Goal: Task Accomplishment & Management: Use online tool/utility

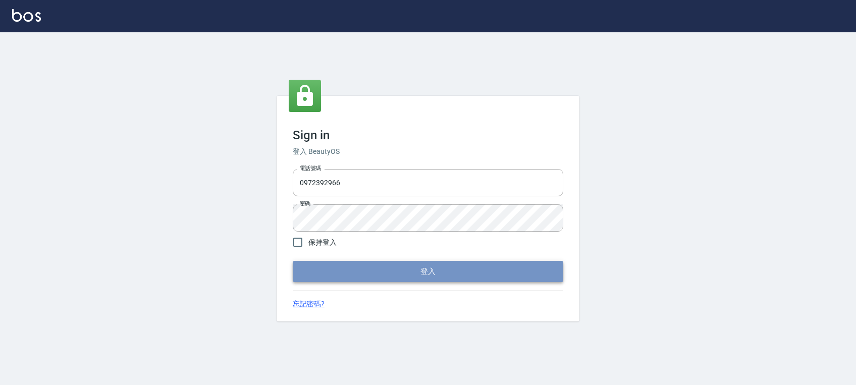
click at [519, 271] on button "登入" at bounding box center [428, 271] width 270 height 21
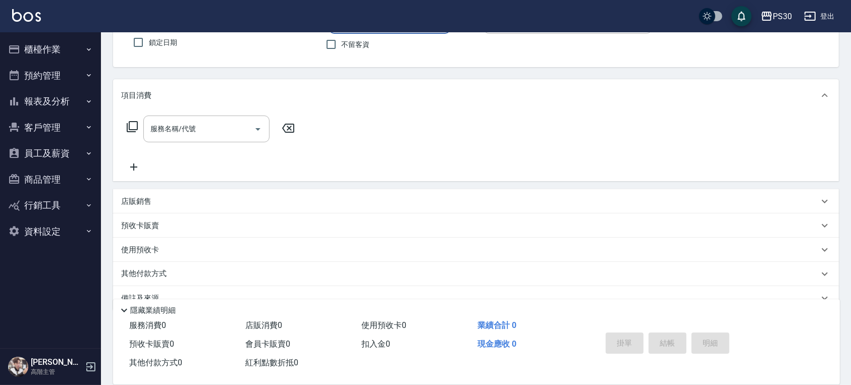
scroll to position [107, 0]
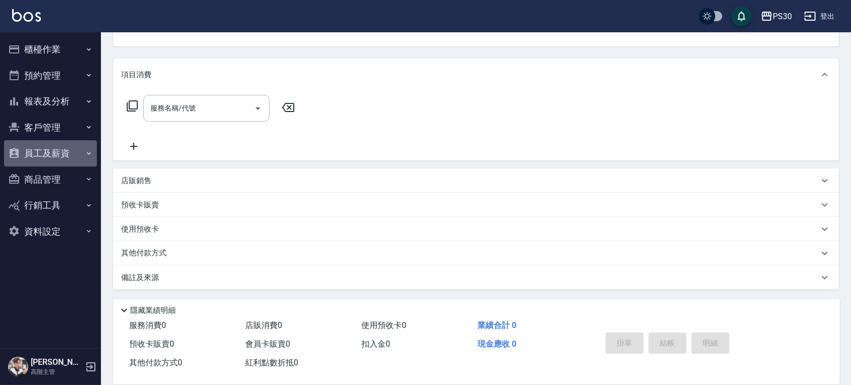
click at [28, 151] on button "員工及薪資" at bounding box center [50, 153] width 93 height 26
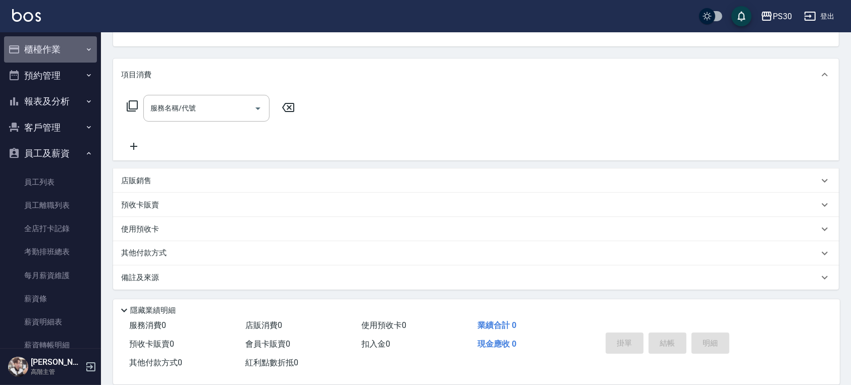
click at [54, 46] on button "櫃檯作業" at bounding box center [50, 49] width 93 height 26
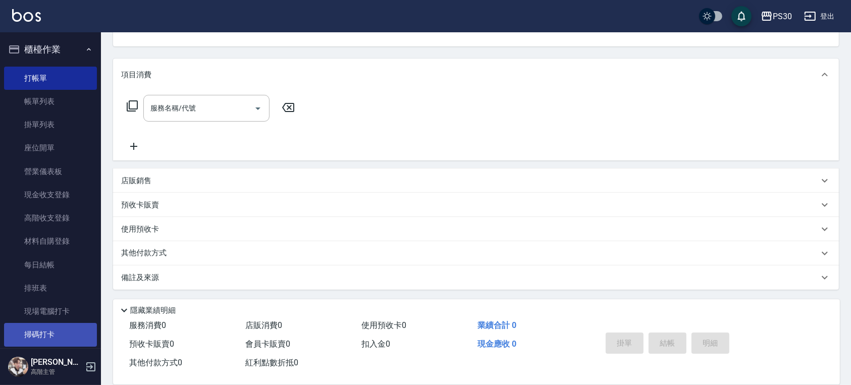
click at [40, 329] on link "掃碼打卡" at bounding box center [50, 334] width 93 height 23
